Goal: Task Accomplishment & Management: Use online tool/utility

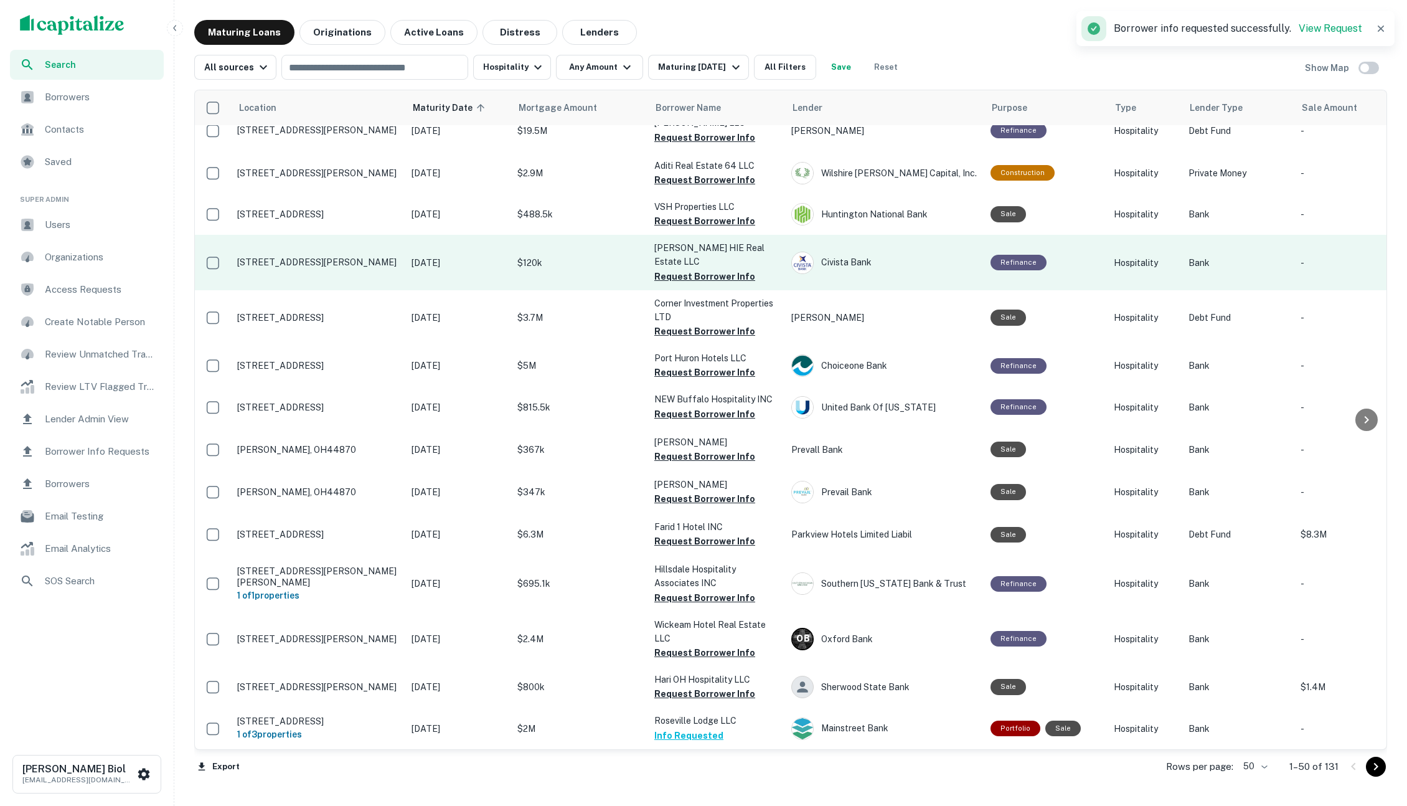
scroll to position [1631, 0]
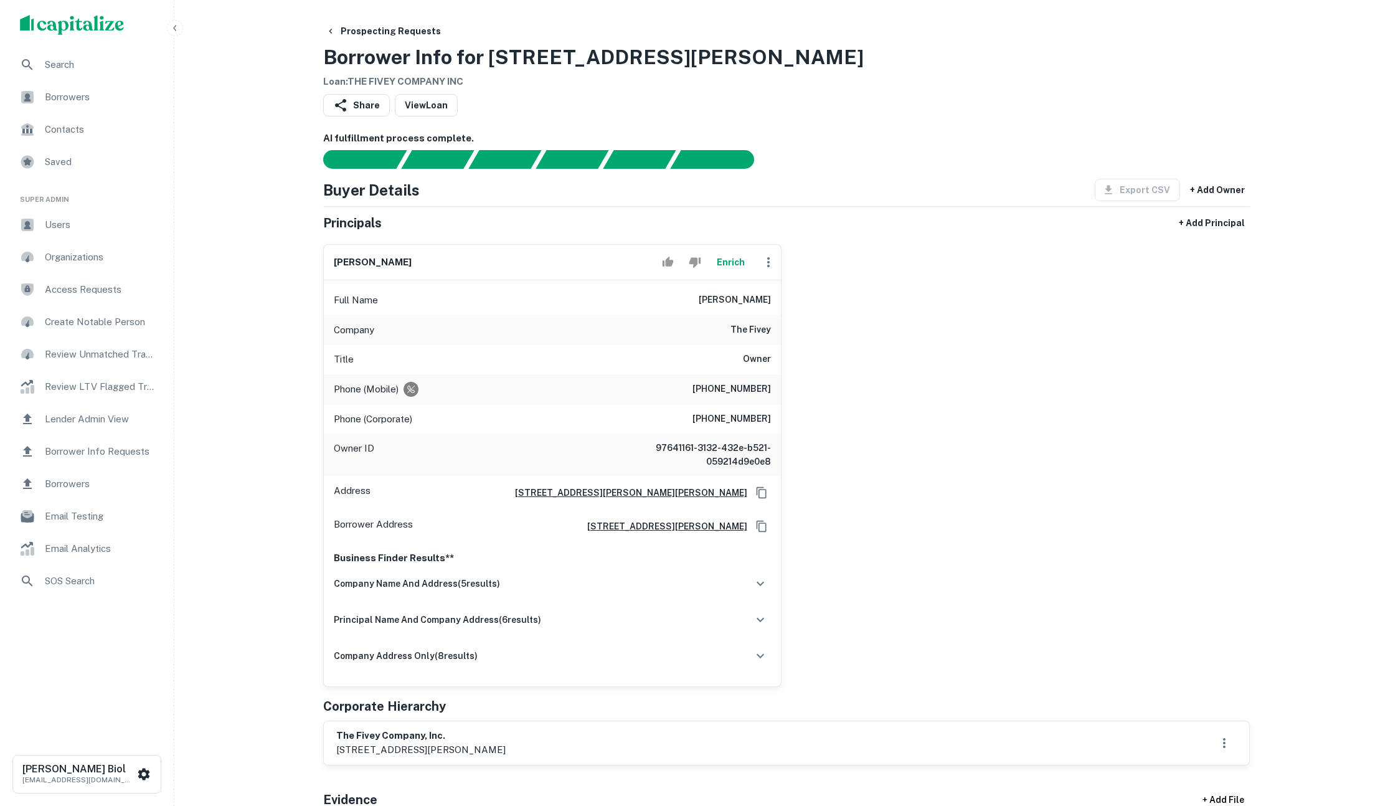
click at [1064, 57] on div "Prospecting Requests Borrower Info for [STREET_ADDRESS][PERSON_NAME] Loan : THE…" at bounding box center [786, 54] width 926 height 69
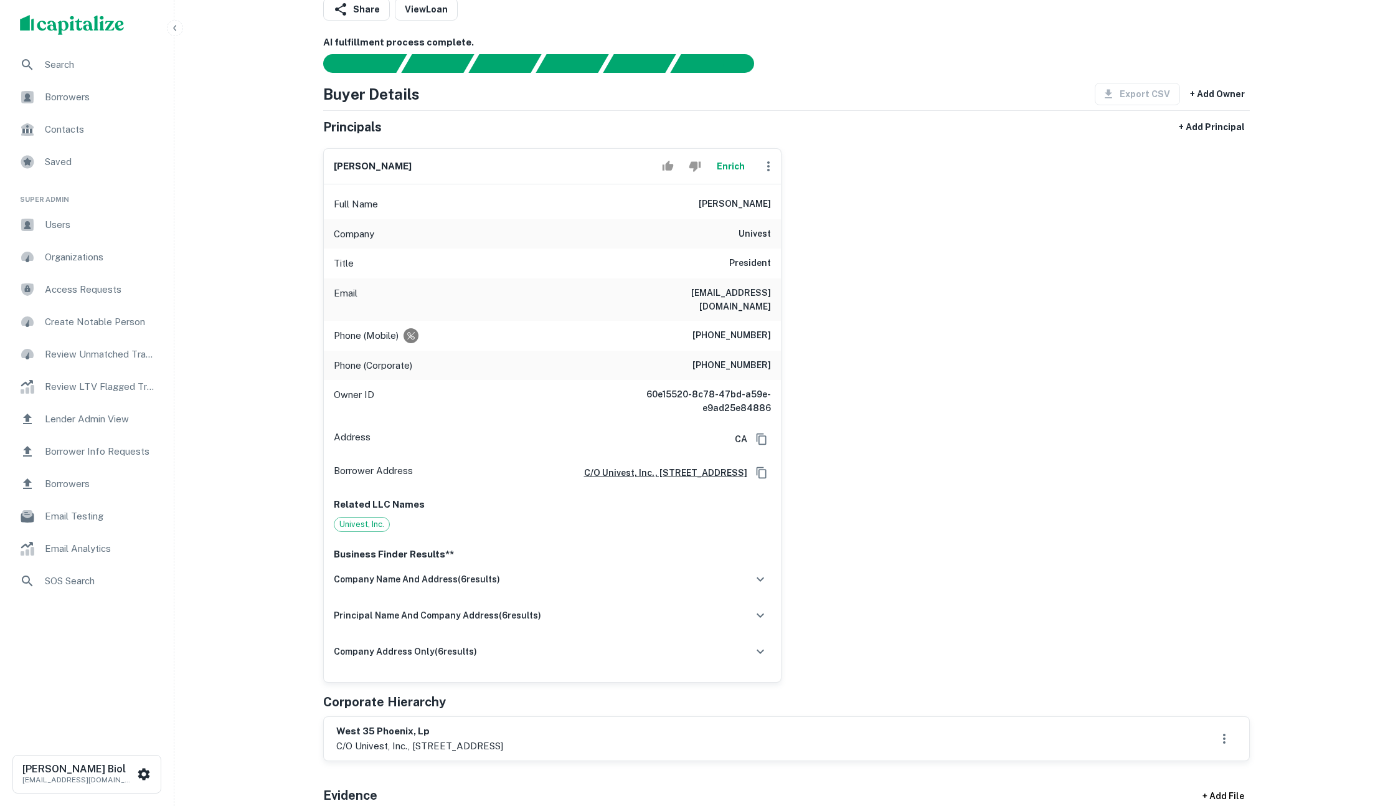
scroll to position [52, 0]
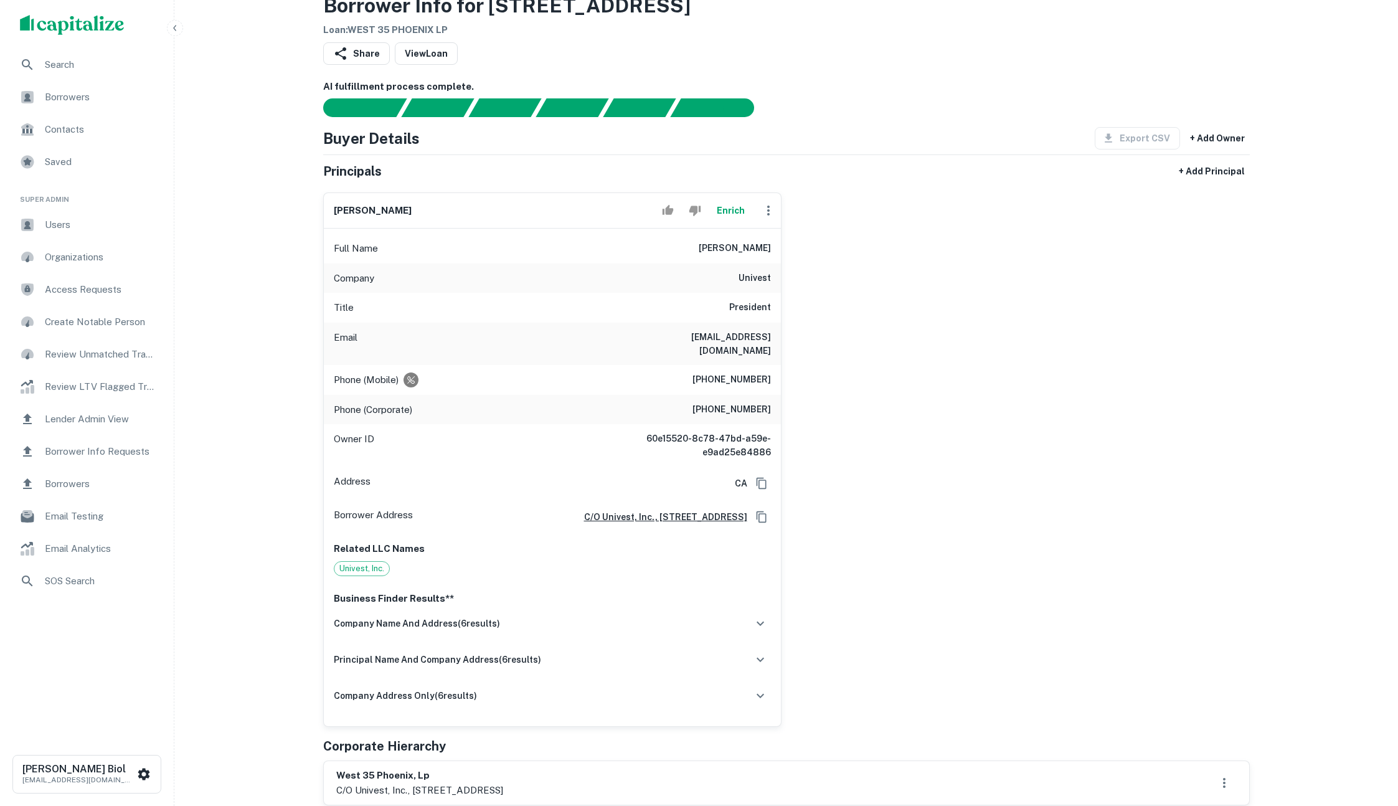
click at [732, 214] on button "Enrich" at bounding box center [731, 210] width 40 height 25
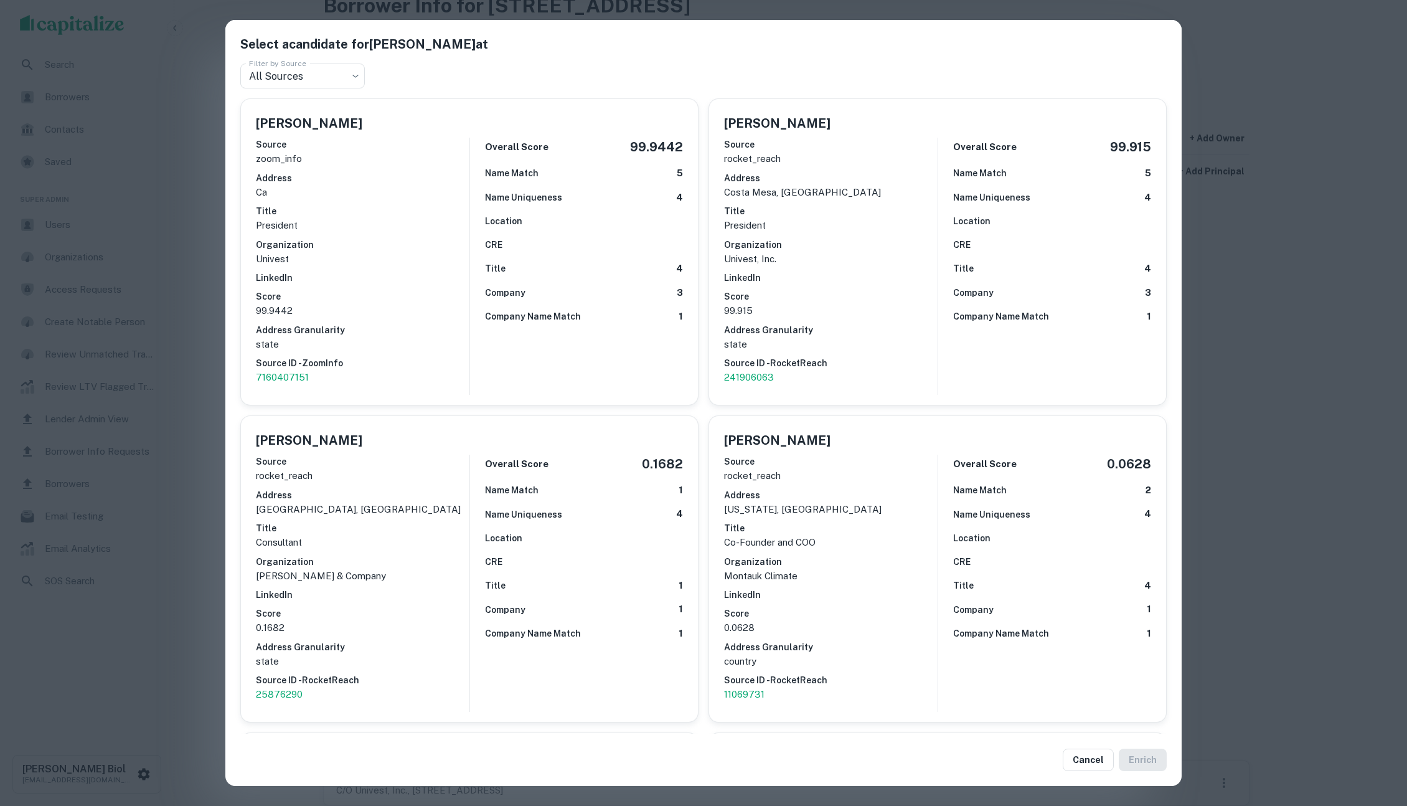
click at [197, 424] on div "Select a candidate for Sharo Khastoo at Filter by Source All Sources *** Filter…" at bounding box center [703, 403] width 1407 height 806
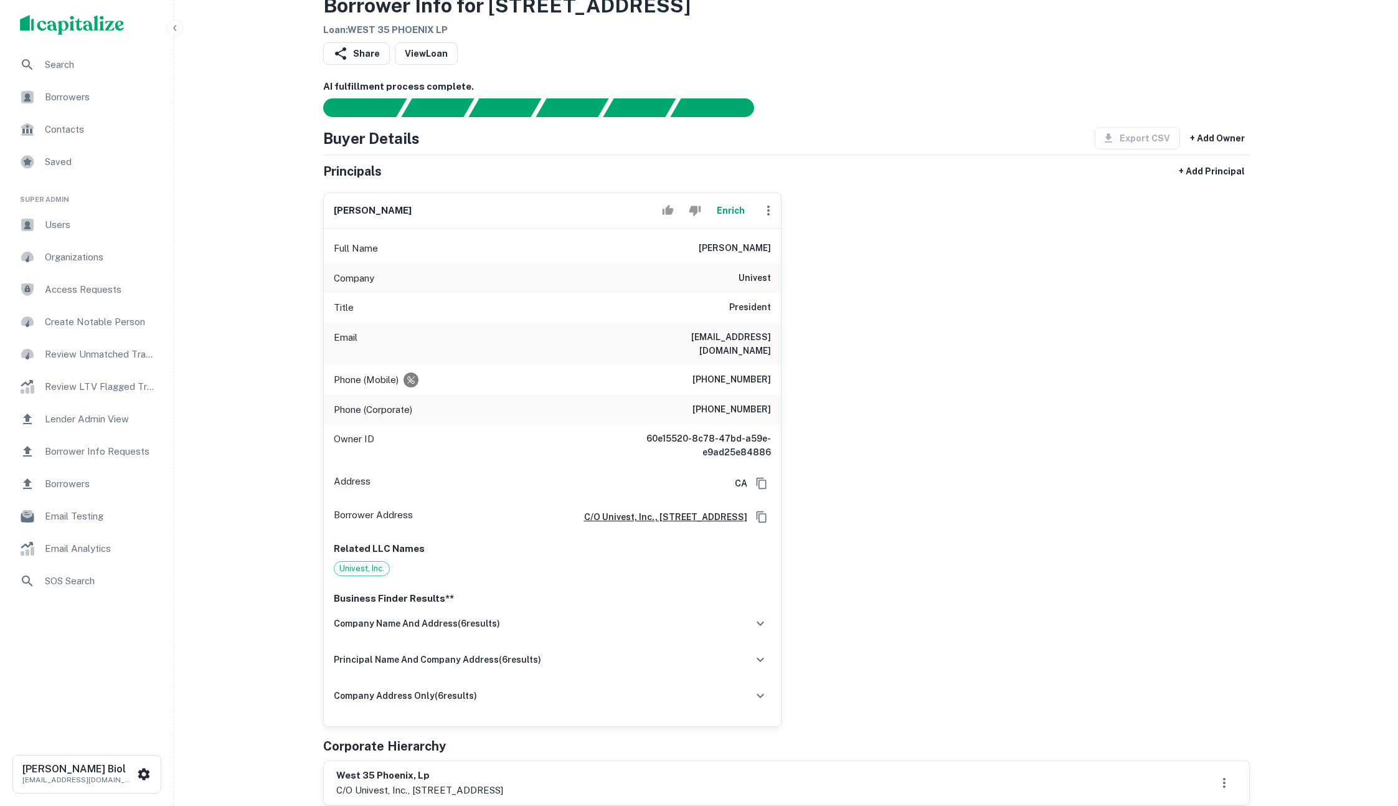
scroll to position [0, 0]
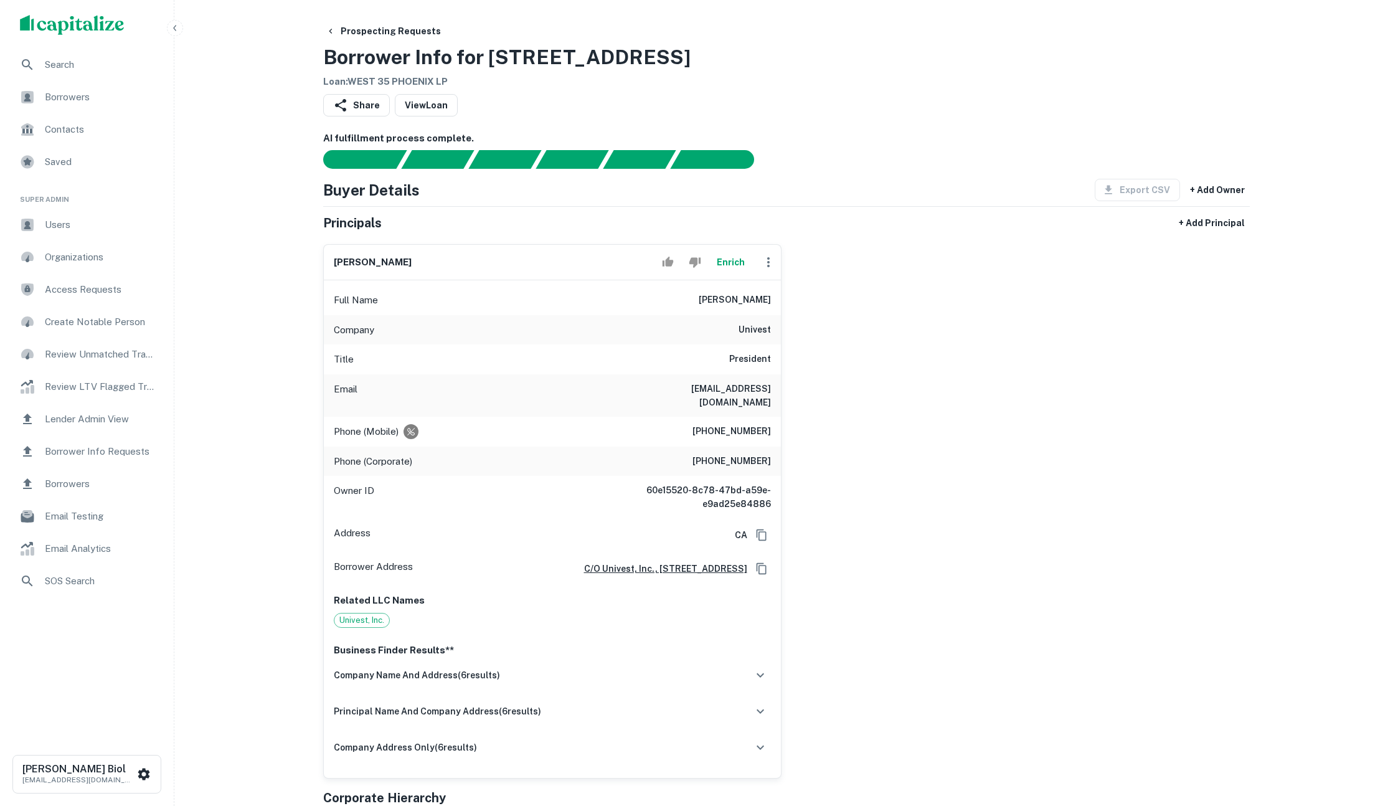
click at [909, 79] on div "Prospecting Requests Borrower Info for 15615 N 35TH AVE Loan : WEST 35 PHOENIX …" at bounding box center [786, 54] width 926 height 69
